Goal: Information Seeking & Learning: Learn about a topic

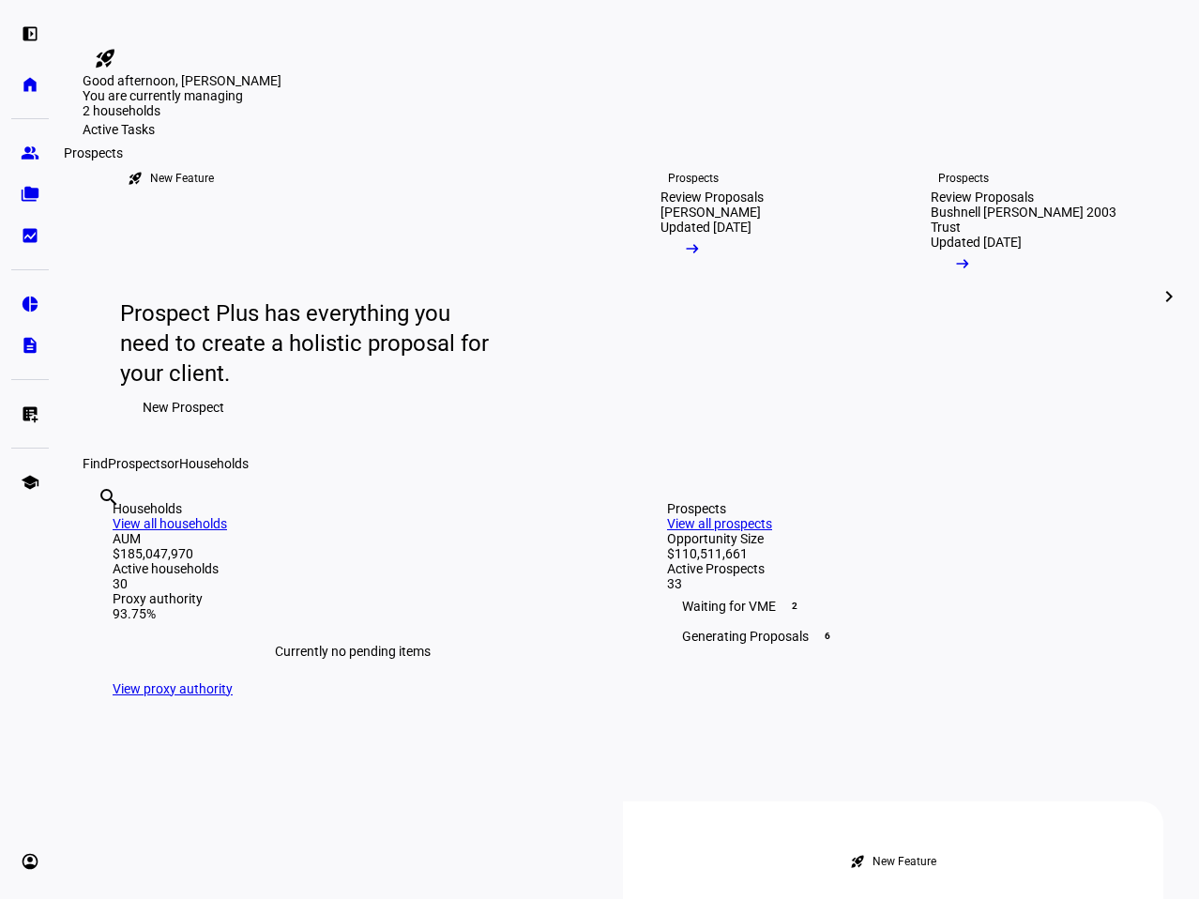
click at [16, 146] on link "group Prospects" at bounding box center [30, 153] width 38 height 38
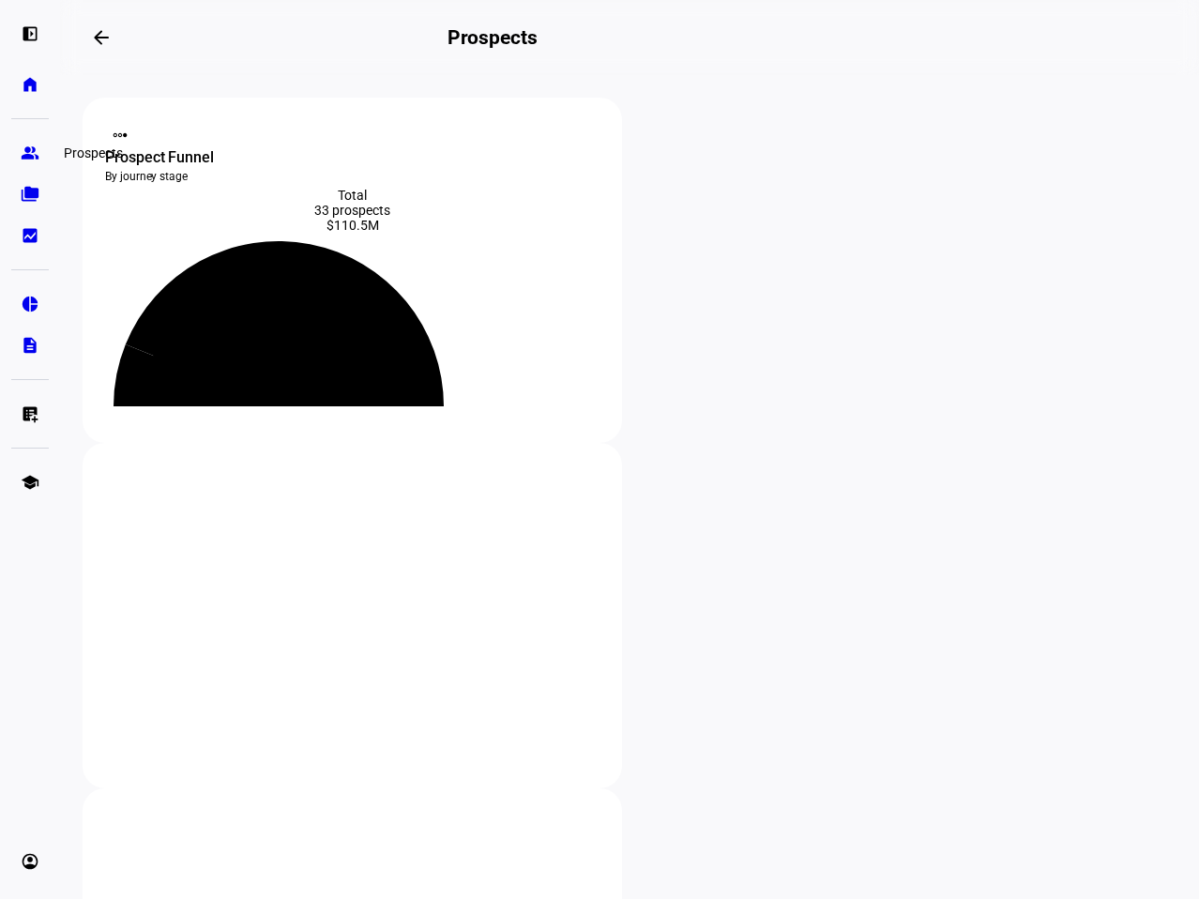
click at [23, 151] on eth-mat-symbol "group" at bounding box center [30, 153] width 19 height 19
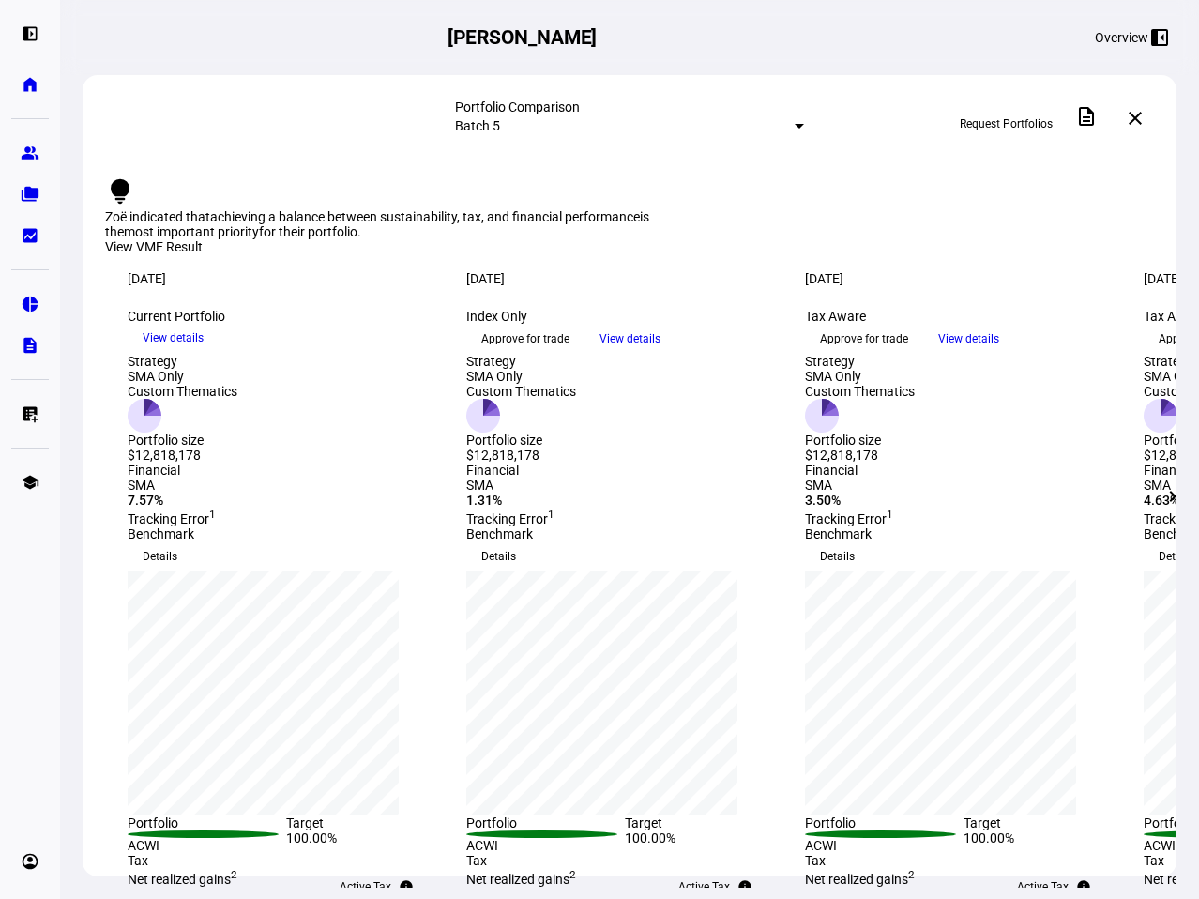
click at [204, 352] on span "View details" at bounding box center [173, 338] width 61 height 28
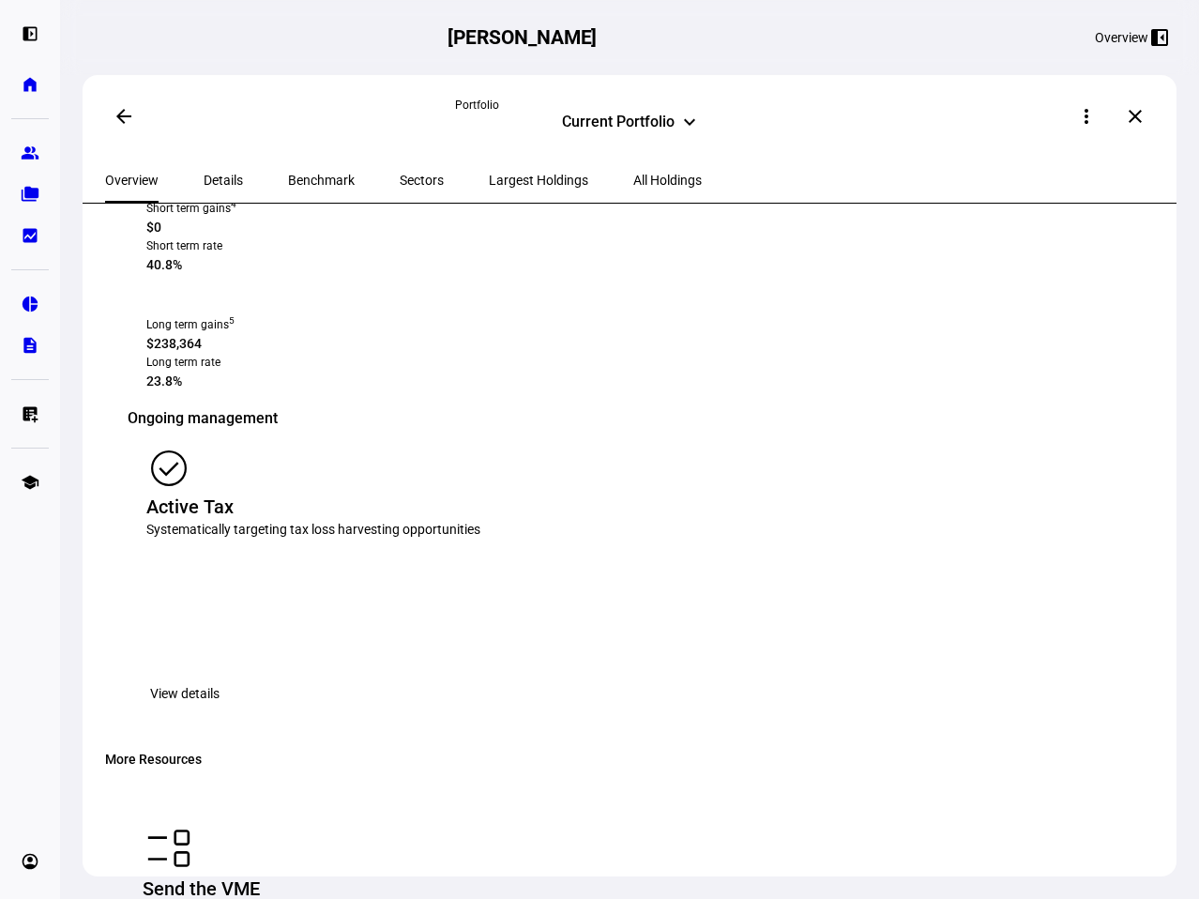
scroll to position [1532, 0]
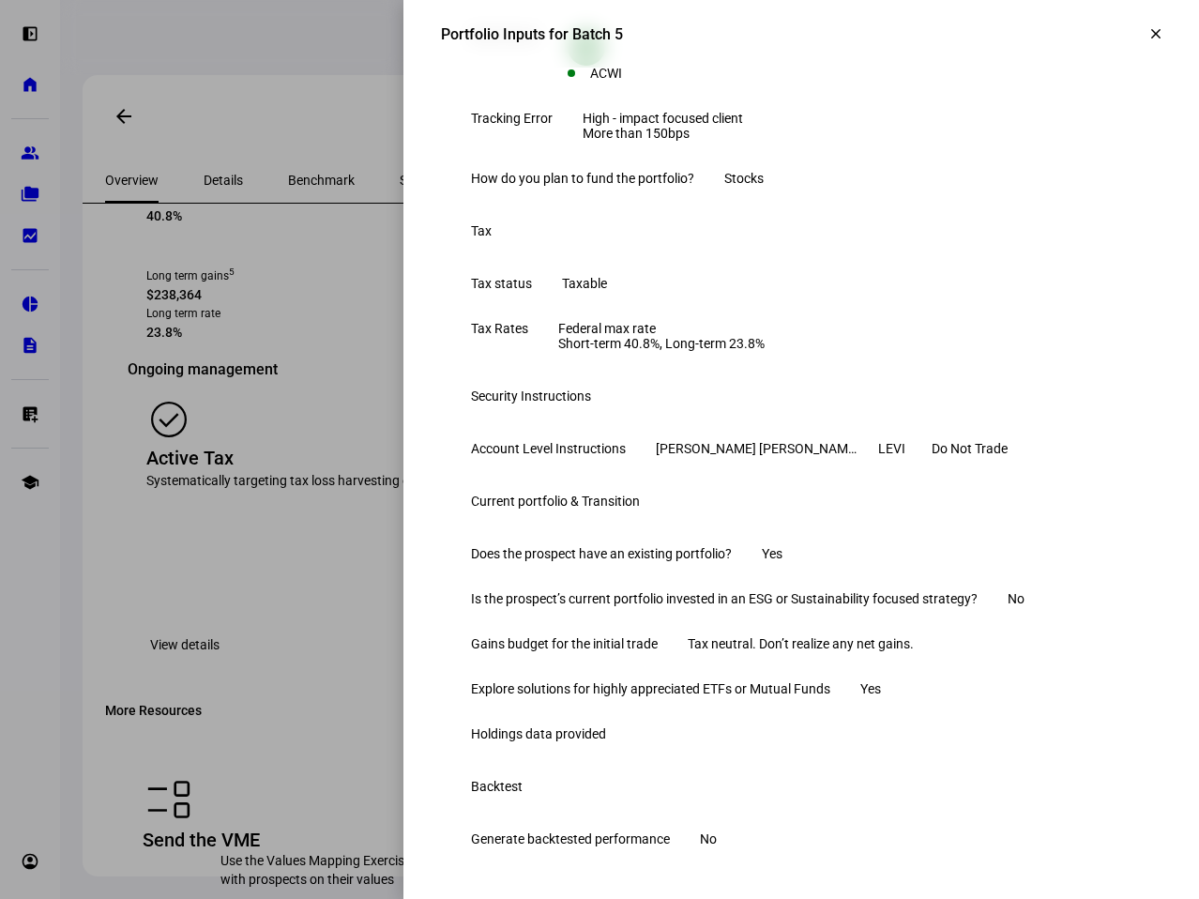
scroll to position [738, 0]
click at [197, 445] on div at bounding box center [599, 449] width 1199 height 899
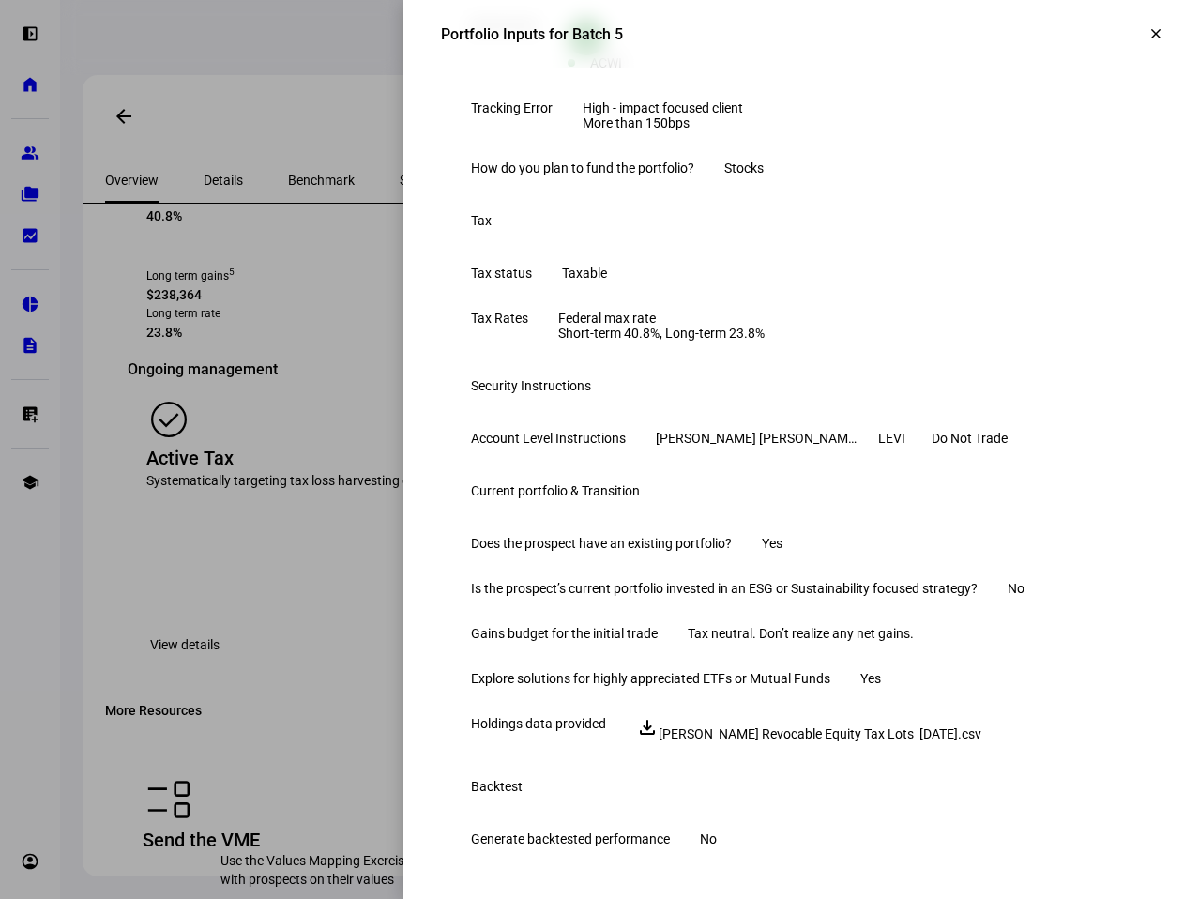
click at [308, 484] on div at bounding box center [599, 449] width 1199 height 899
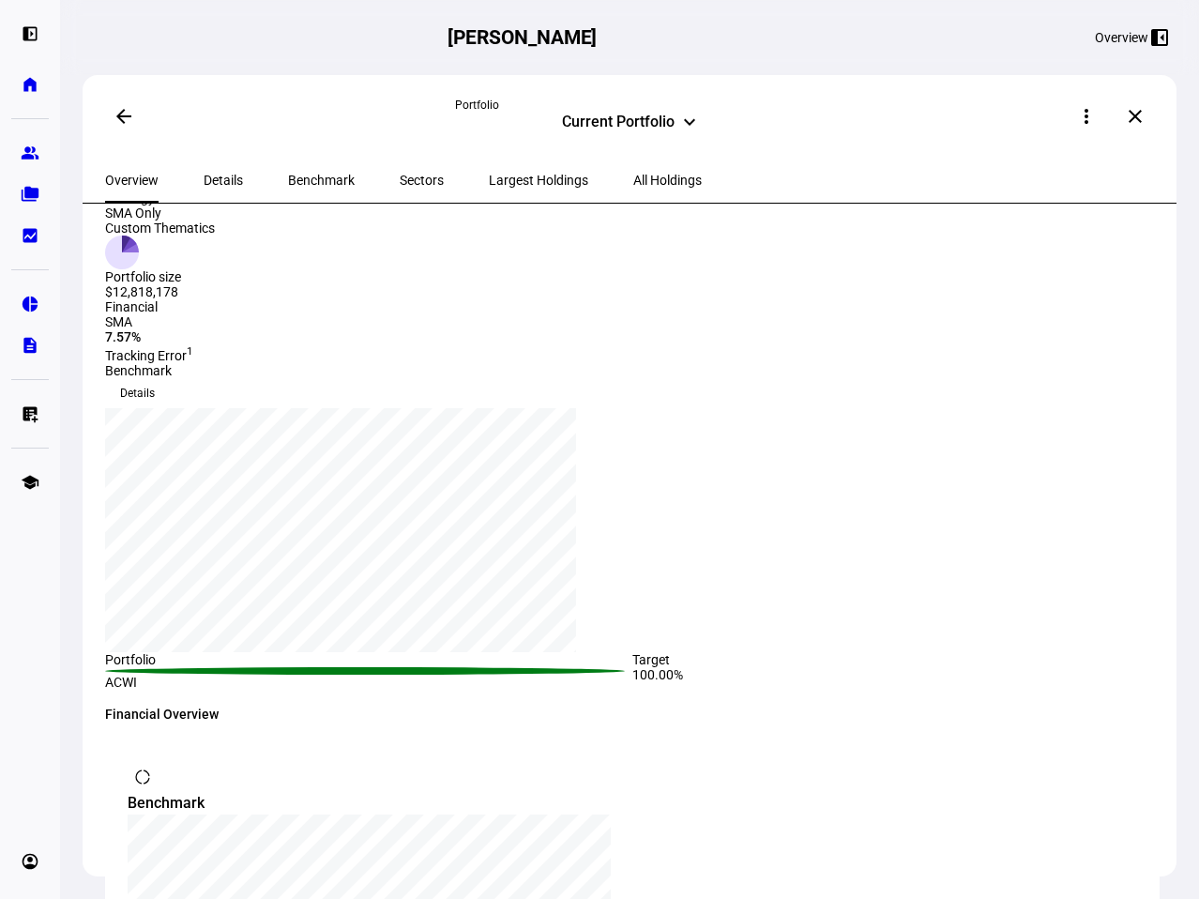
scroll to position [0, 0]
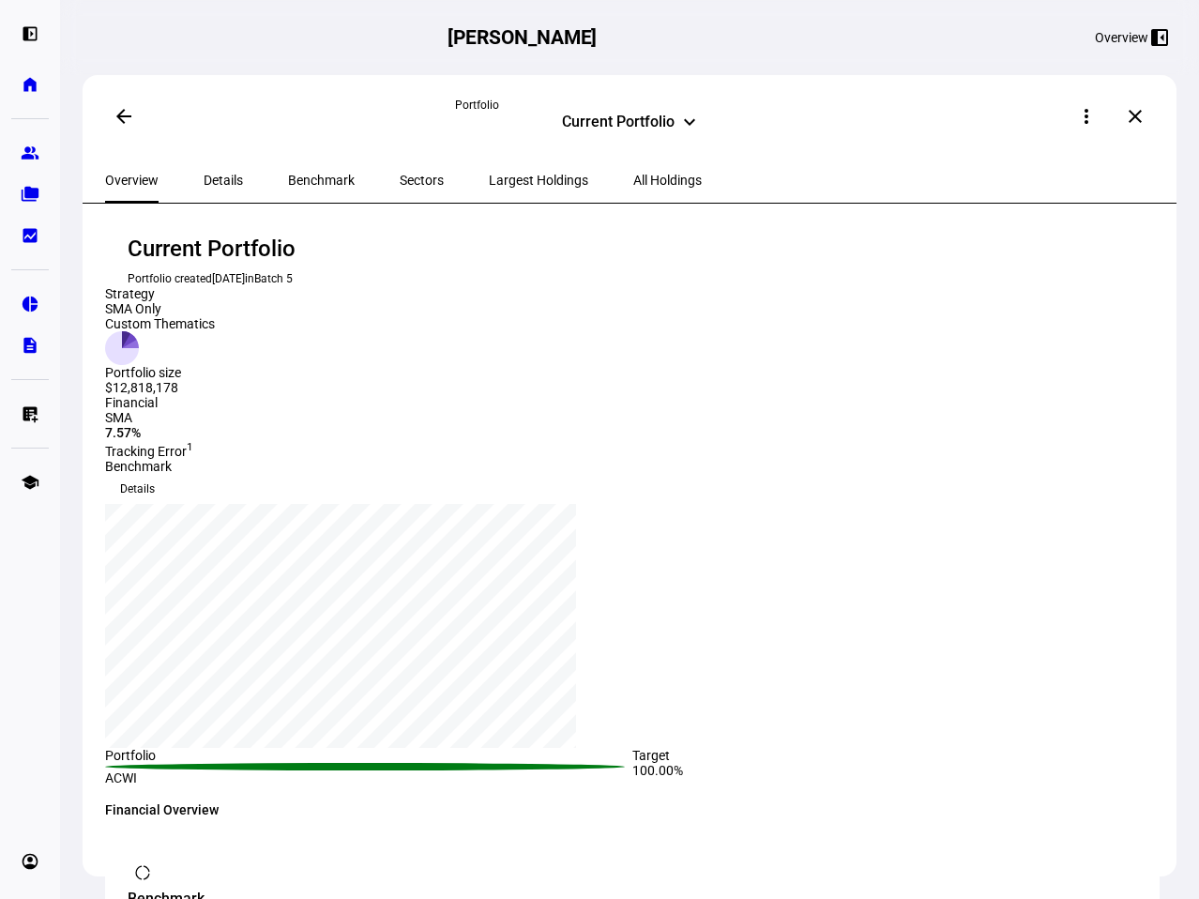
click at [489, 192] on span "Largest Holdings" at bounding box center [538, 180] width 99 height 45
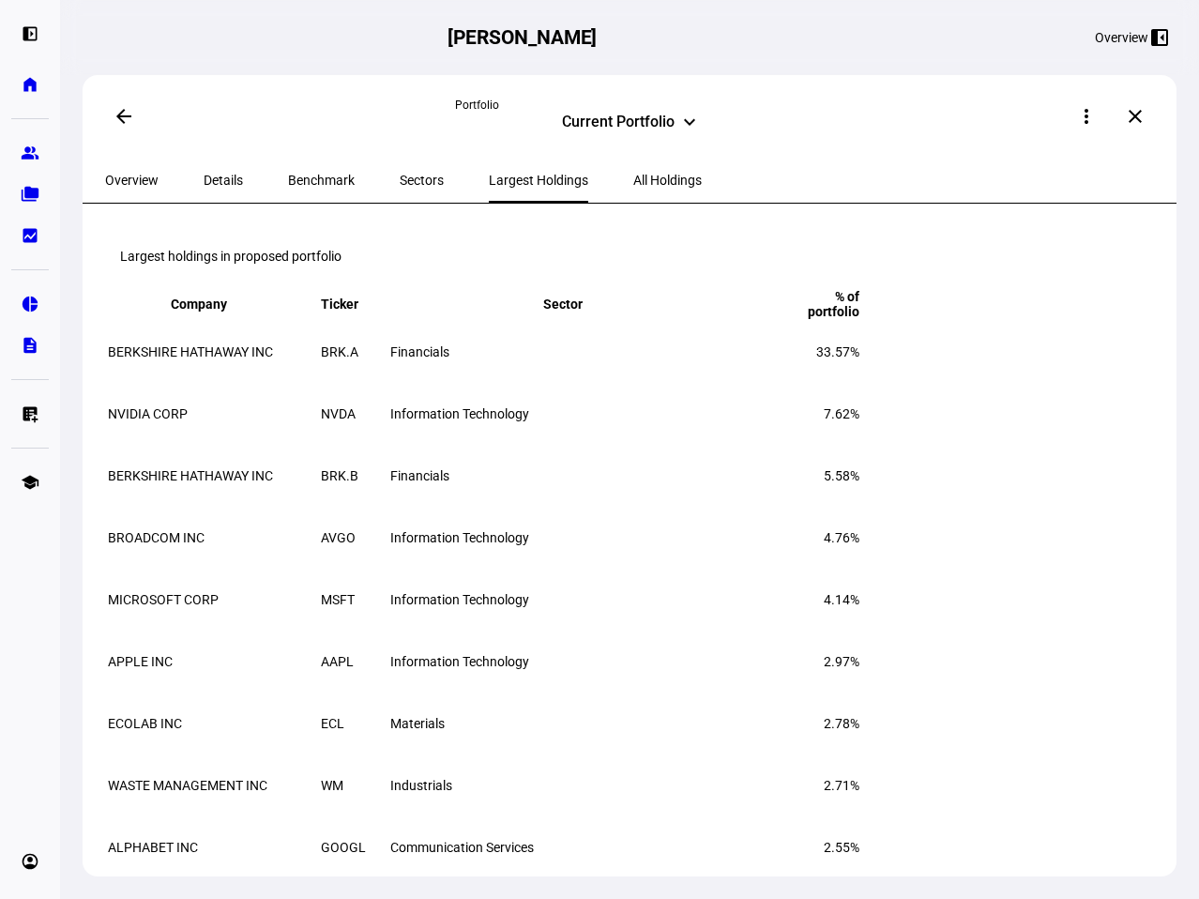
click at [124, 131] on span at bounding box center [123, 116] width 45 height 45
